Goal: Navigation & Orientation: Find specific page/section

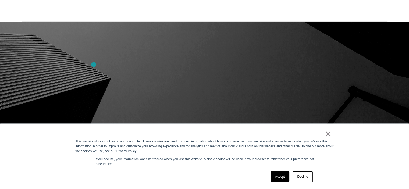
scroll to position [107, 0]
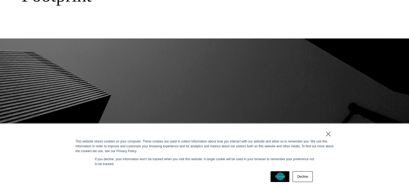
click at [280, 176] on link "Accept" at bounding box center [279, 176] width 19 height 11
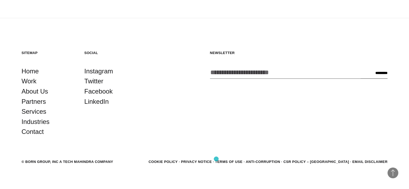
scroll to position [1211, 0]
click at [28, 86] on link "About Us" at bounding box center [34, 91] width 27 height 10
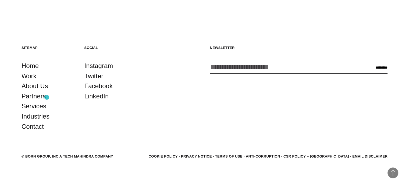
scroll to position [1846, 0]
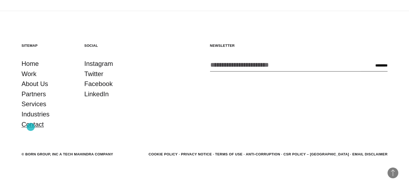
click at [31, 127] on link "Contact" at bounding box center [32, 124] width 22 height 10
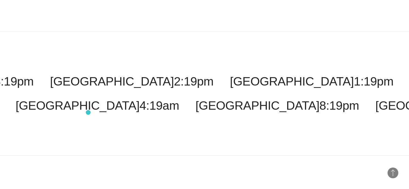
scroll to position [1360, 0]
